Goal: Task Accomplishment & Management: Use online tool/utility

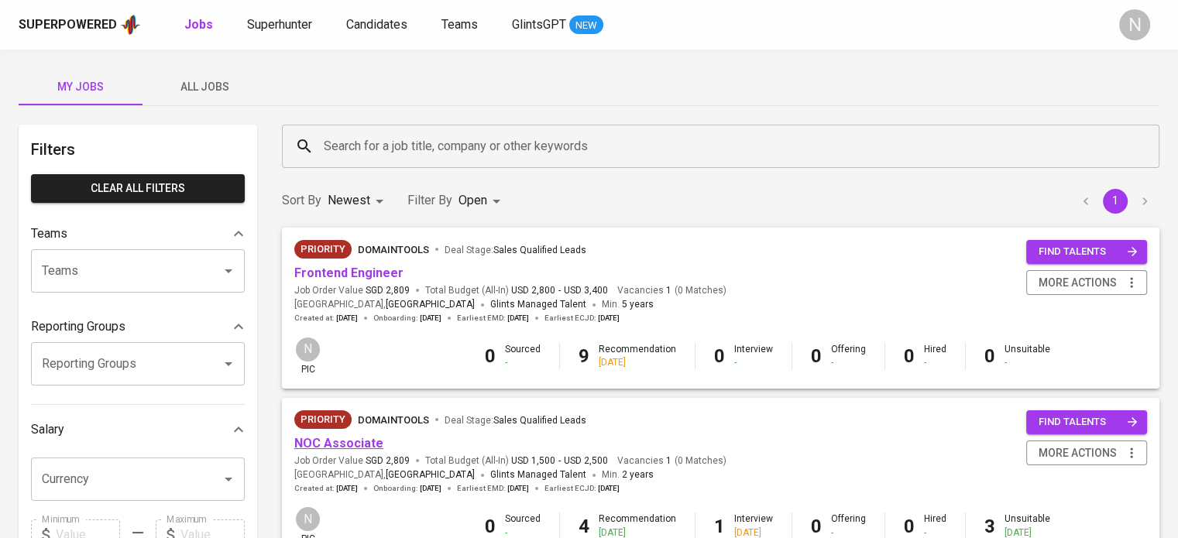
click at [325, 439] on link "NOC Associate" at bounding box center [338, 443] width 89 height 15
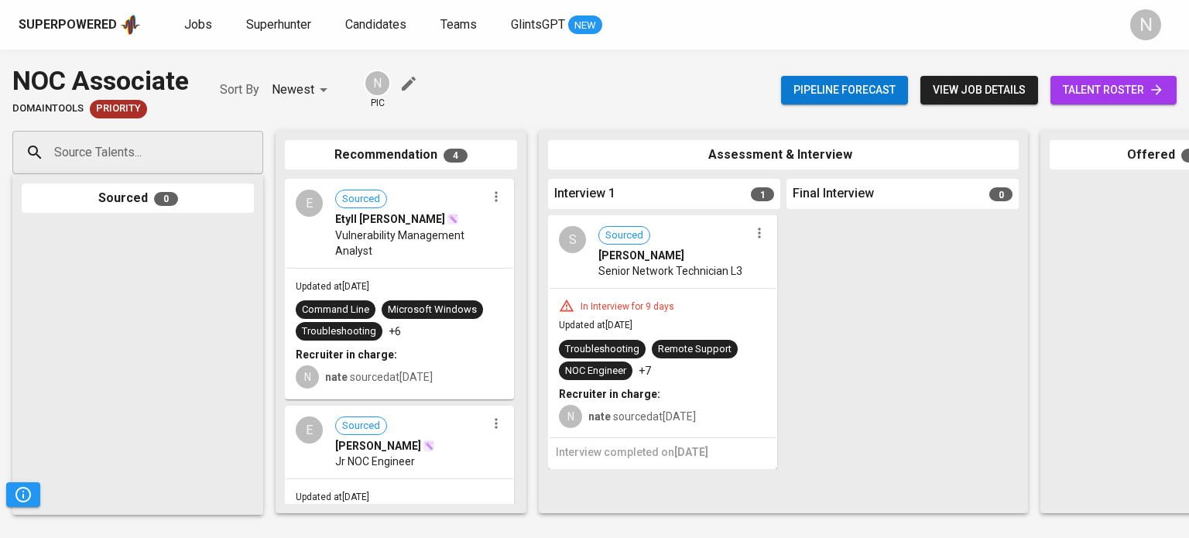
click at [1065, 93] on span "talent roster" at bounding box center [1113, 90] width 101 height 19
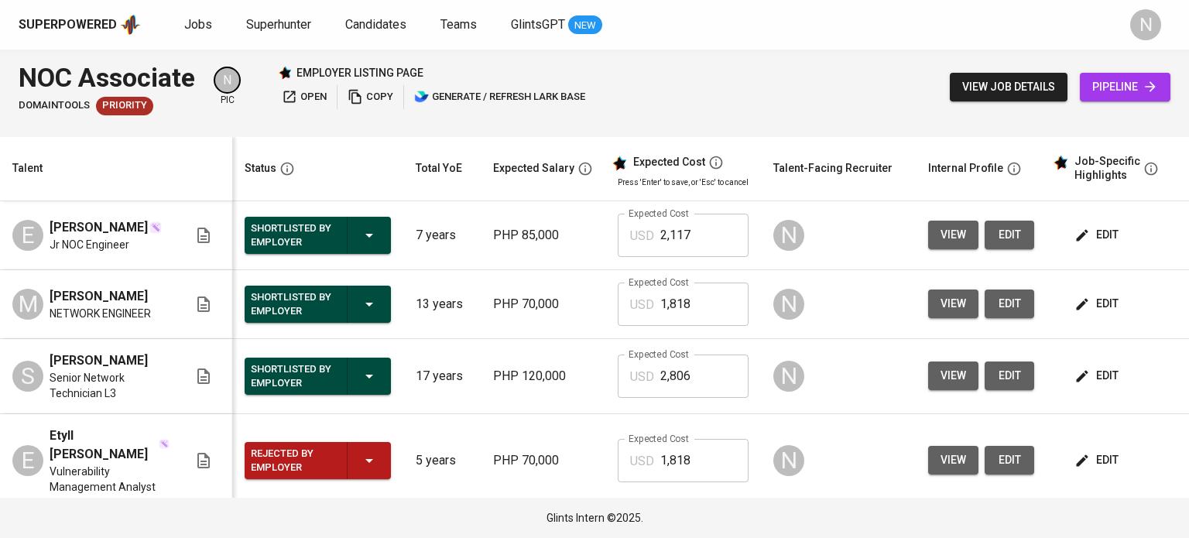
click at [955, 314] on span "view" at bounding box center [954, 303] width 26 height 19
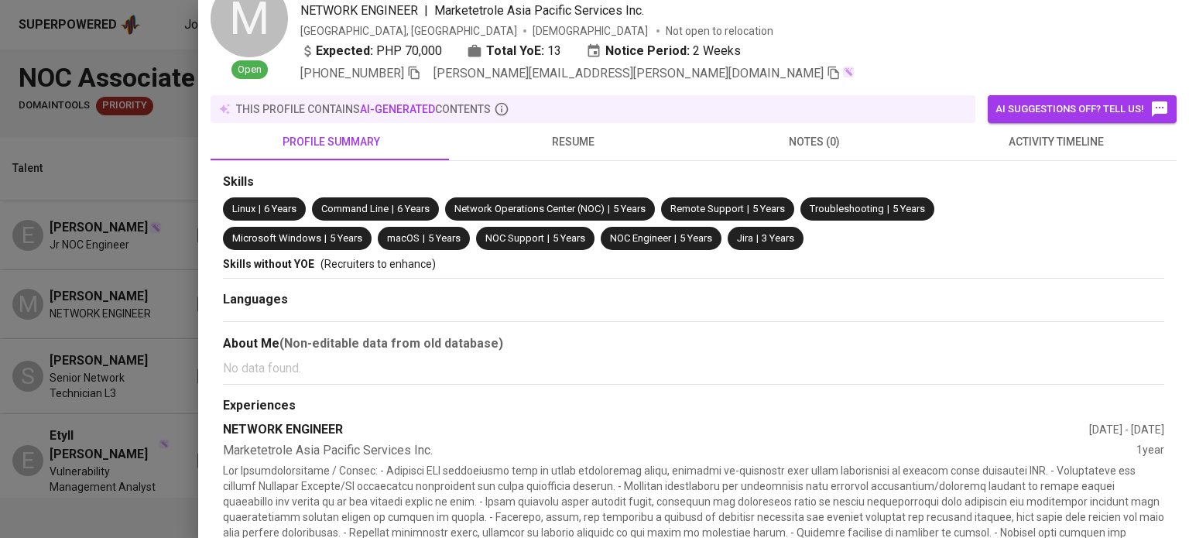
scroll to position [155, 0]
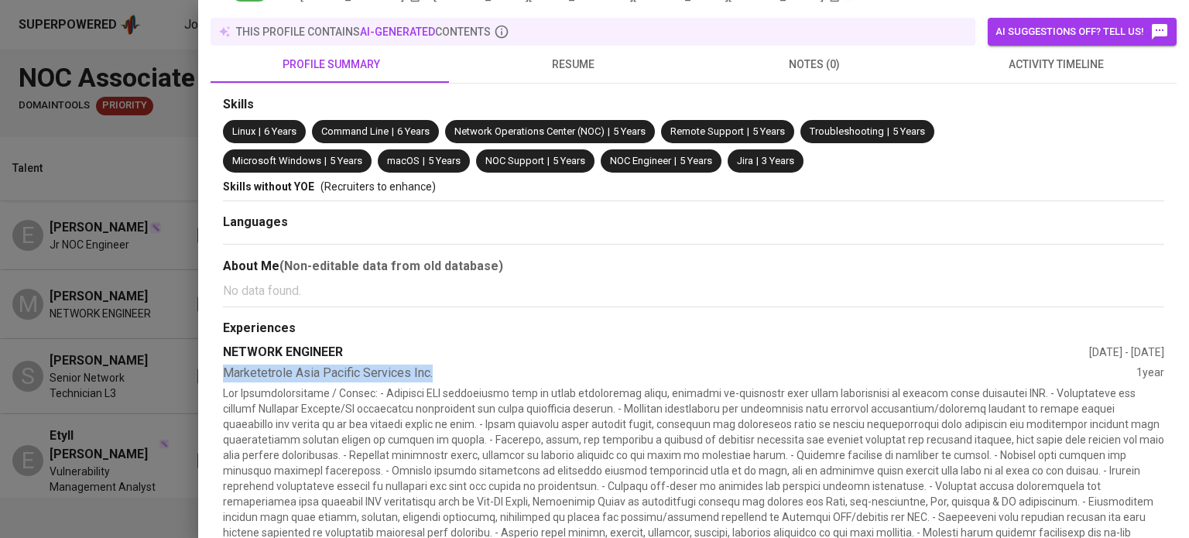
drag, startPoint x: 227, startPoint y: 372, endPoint x: 446, endPoint y: 358, distance: 219.5
click at [436, 362] on div "NETWORK ENGINEER [DATE] - [DATE] Marketetrole Asia Pacific Services Inc. 1 year…" at bounding box center [693, 483] width 941 height 279
copy div "Marketetrole Asia Pacific Services Inc."
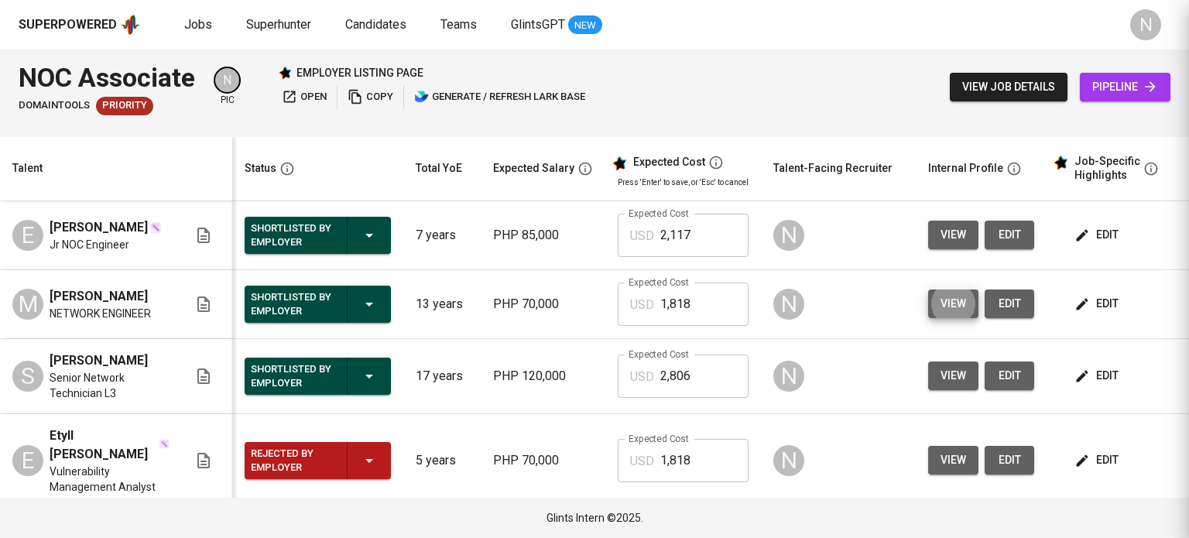
scroll to position [0, 0]
click at [952, 245] on span "view" at bounding box center [954, 234] width 26 height 19
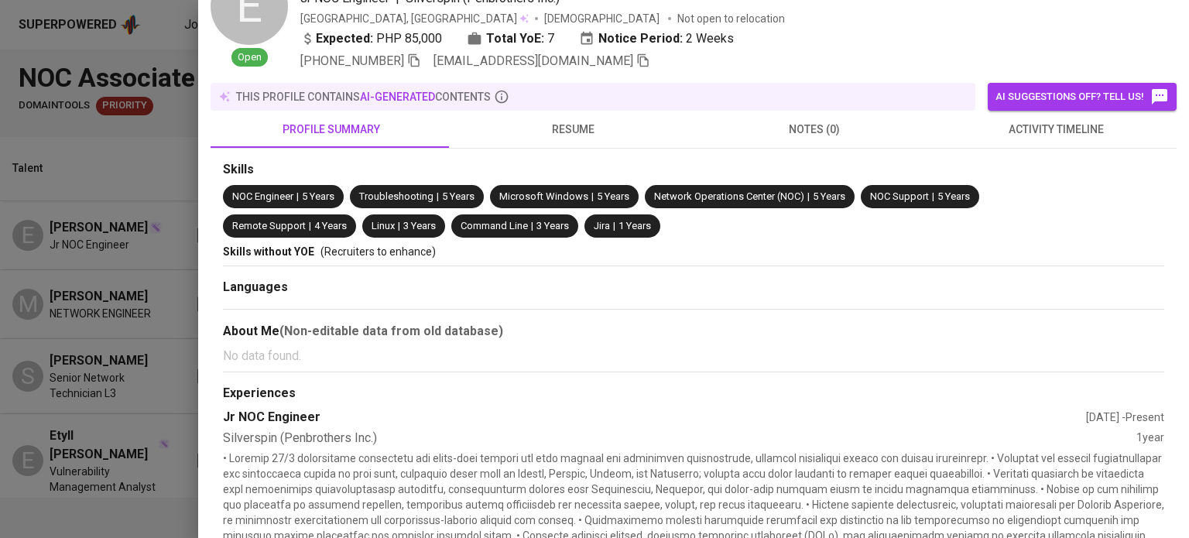
scroll to position [155, 0]
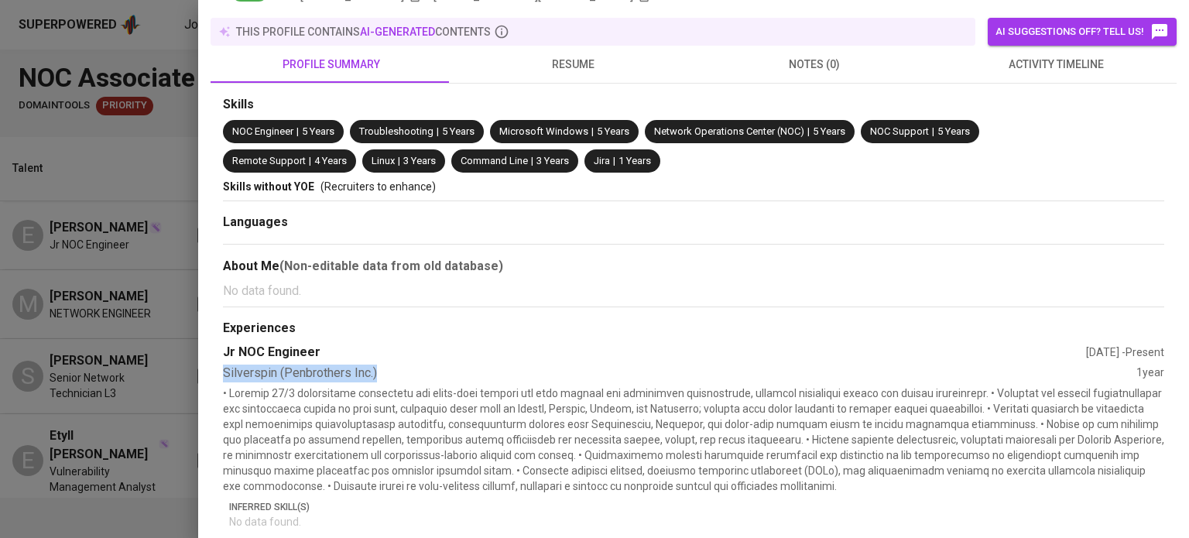
drag, startPoint x: 384, startPoint y: 370, endPoint x: 223, endPoint y: 371, distance: 161.0
click at [223, 371] on div "Silverspin (Penbrothers Inc.)" at bounding box center [680, 374] width 914 height 18
copy div "Silverspin (Penbrothers Inc.)"
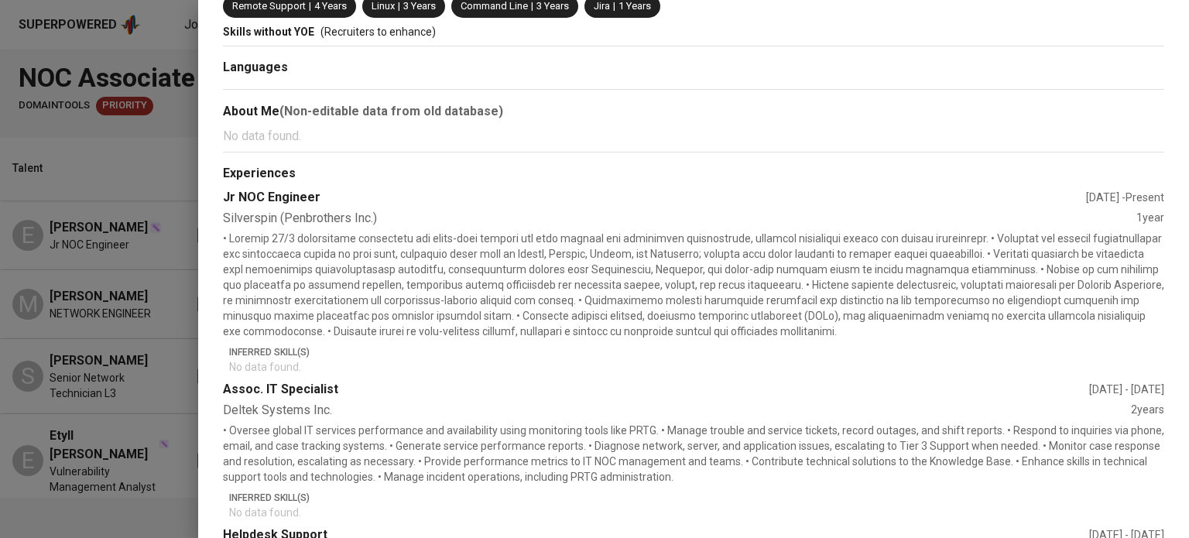
click at [240, 300] on p at bounding box center [693, 285] width 941 height 108
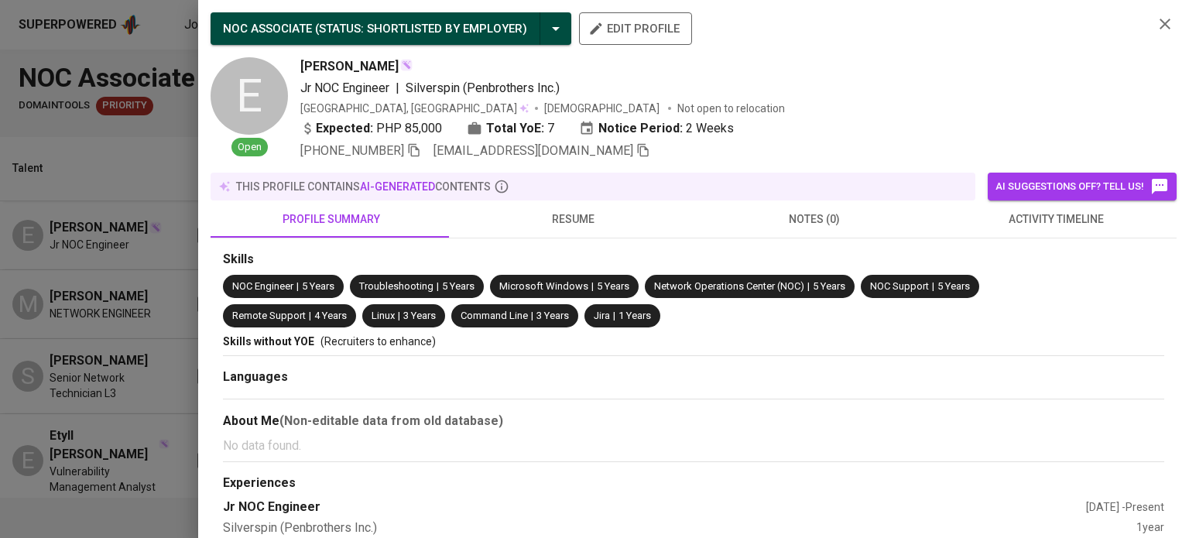
click at [636, 153] on icon "button" at bounding box center [643, 150] width 14 height 14
